Goal: Entertainment & Leisure: Consume media (video, audio)

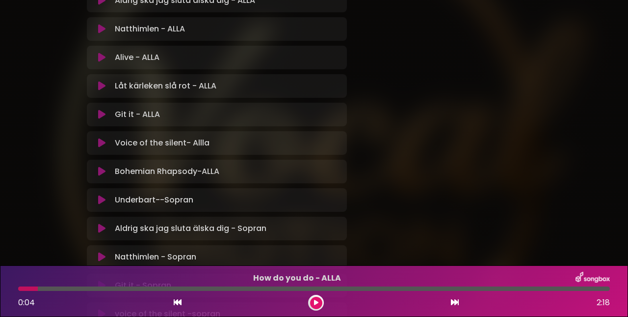
scroll to position [261, 0]
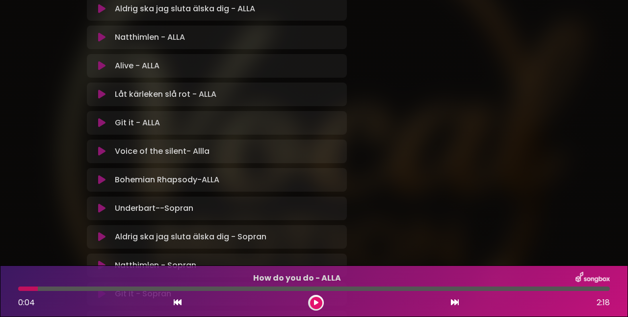
click at [105, 66] on icon at bounding box center [101, 66] width 7 height 10
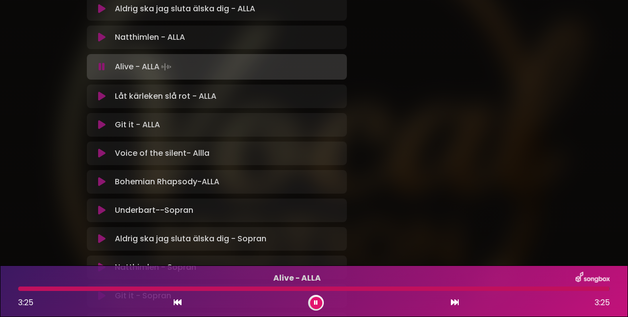
click at [319, 300] on button at bounding box center [316, 303] width 12 height 12
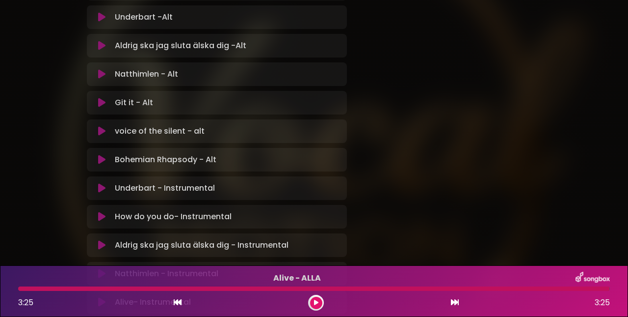
scroll to position [971, 0]
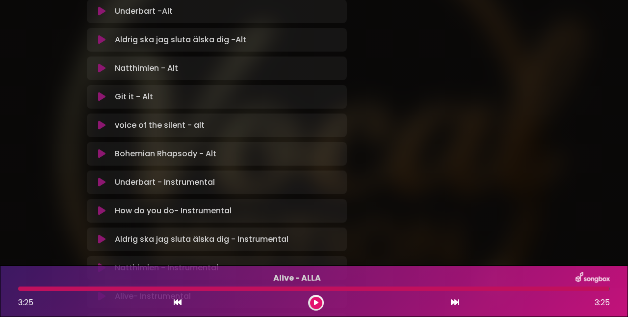
click at [100, 153] on icon at bounding box center [101, 154] width 7 height 10
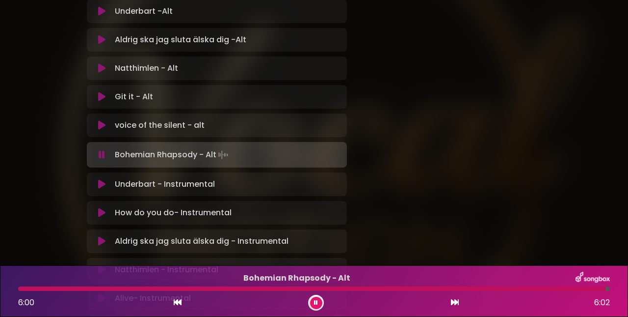
click at [319, 300] on button at bounding box center [316, 303] width 12 height 12
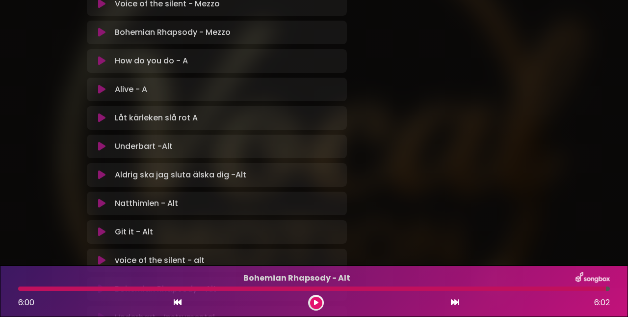
scroll to position [837, 0]
click at [103, 172] on icon at bounding box center [101, 174] width 7 height 10
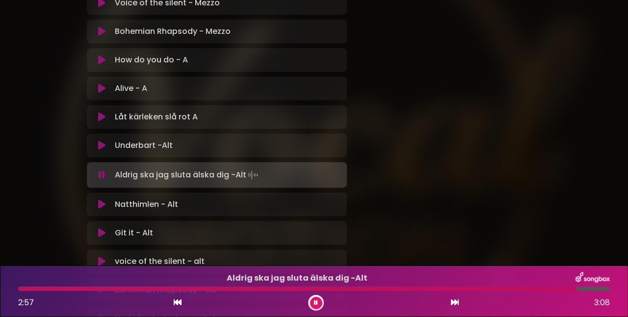
click at [316, 302] on icon at bounding box center [316, 303] width 4 height 6
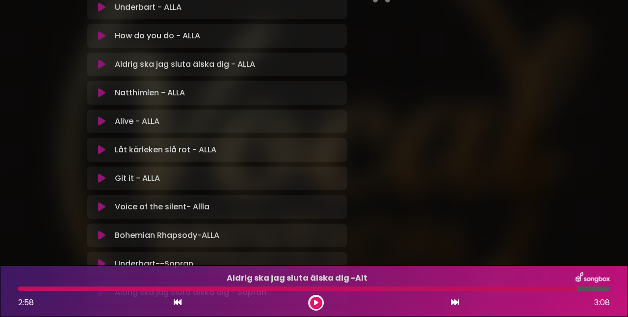
scroll to position [208, 0]
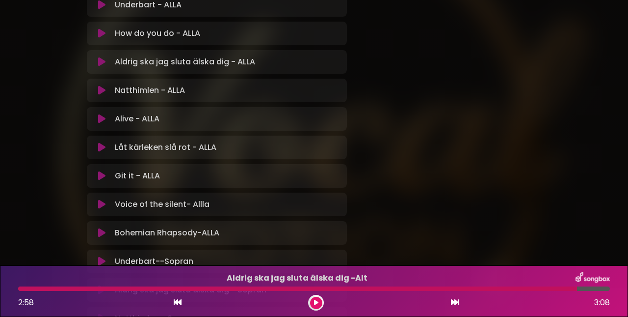
click at [103, 63] on icon at bounding box center [101, 62] width 7 height 10
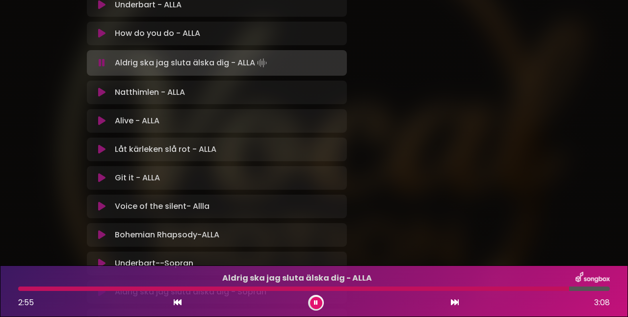
click at [317, 302] on icon at bounding box center [316, 303] width 4 height 6
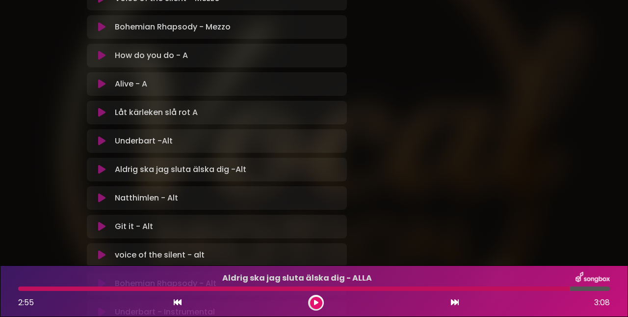
scroll to position [842, 0]
click at [102, 199] on icon at bounding box center [101, 197] width 7 height 10
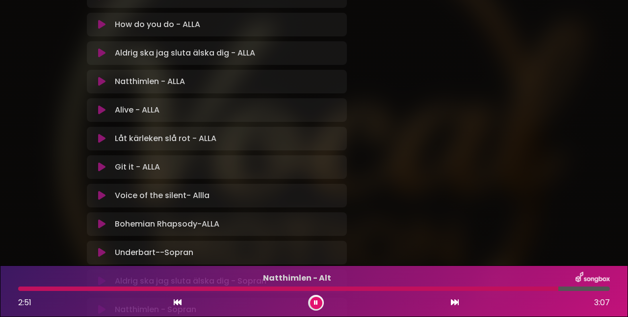
scroll to position [215, 0]
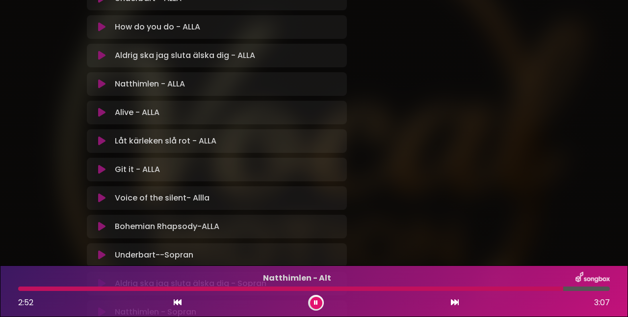
click at [102, 85] on icon at bounding box center [101, 84] width 7 height 10
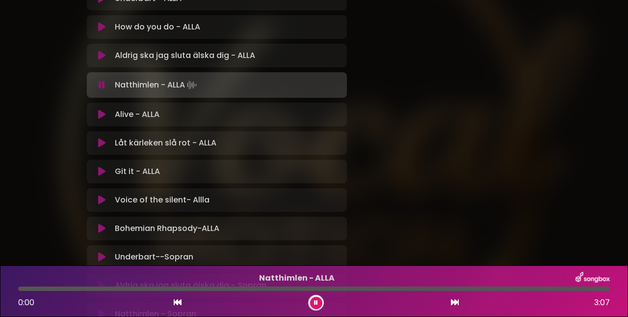
scroll to position [217, 0]
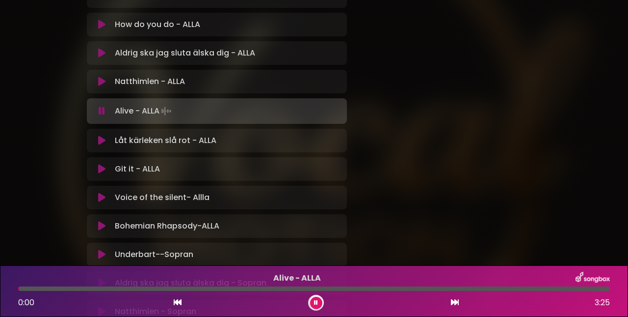
click at [319, 301] on button at bounding box center [316, 303] width 12 height 12
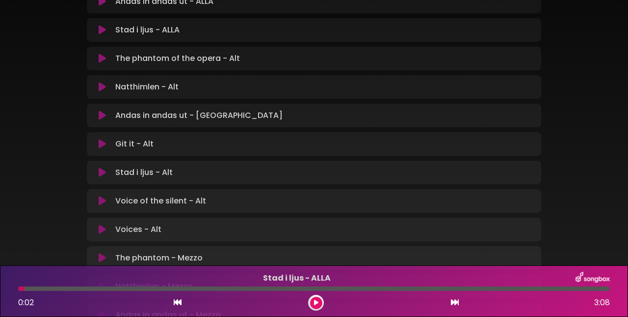
scroll to position [363, 0]
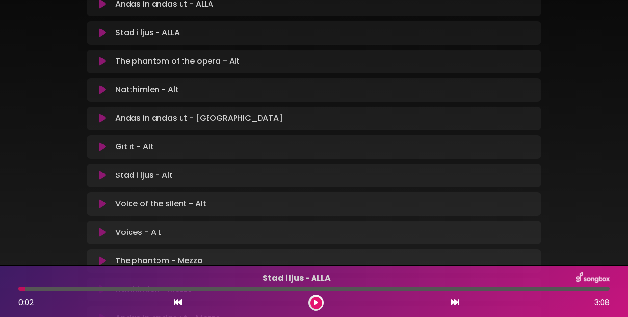
click at [103, 113] on icon at bounding box center [102, 118] width 7 height 10
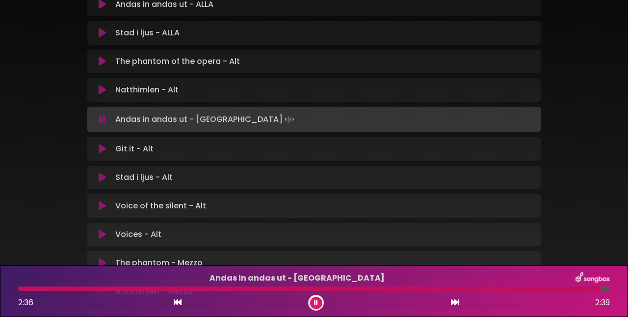
click at [314, 300] on icon at bounding box center [316, 303] width 4 height 6
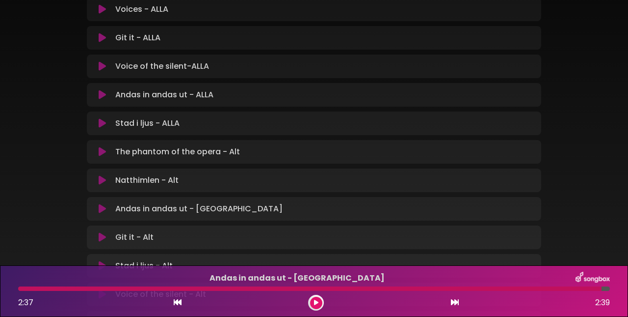
scroll to position [266, 0]
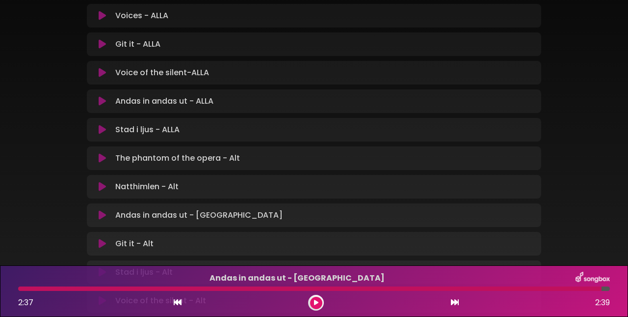
click at [102, 96] on icon at bounding box center [102, 101] width 7 height 10
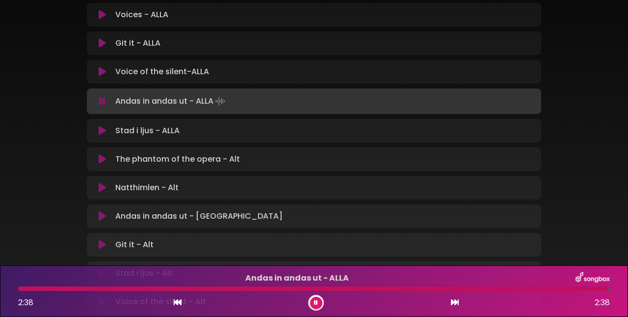
click at [316, 301] on icon at bounding box center [316, 303] width 4 height 6
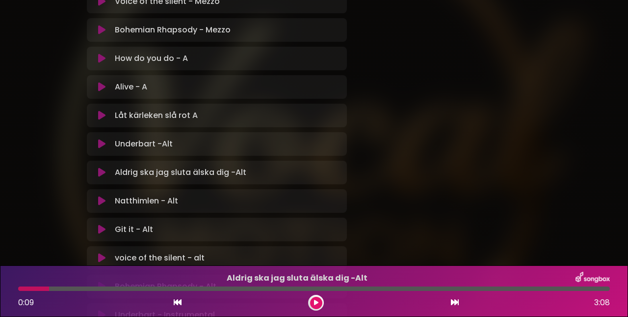
scroll to position [834, 0]
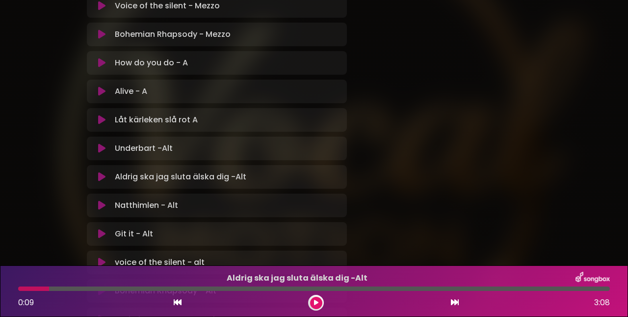
click at [105, 92] on icon at bounding box center [101, 91] width 7 height 10
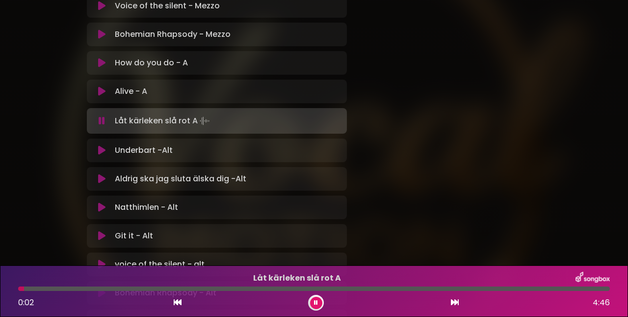
click at [314, 301] on button at bounding box center [316, 303] width 12 height 12
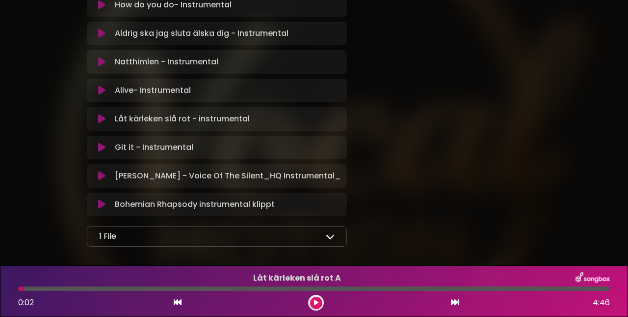
scroll to position [1175, 0]
